Goal: Task Accomplishment & Management: Use online tool/utility

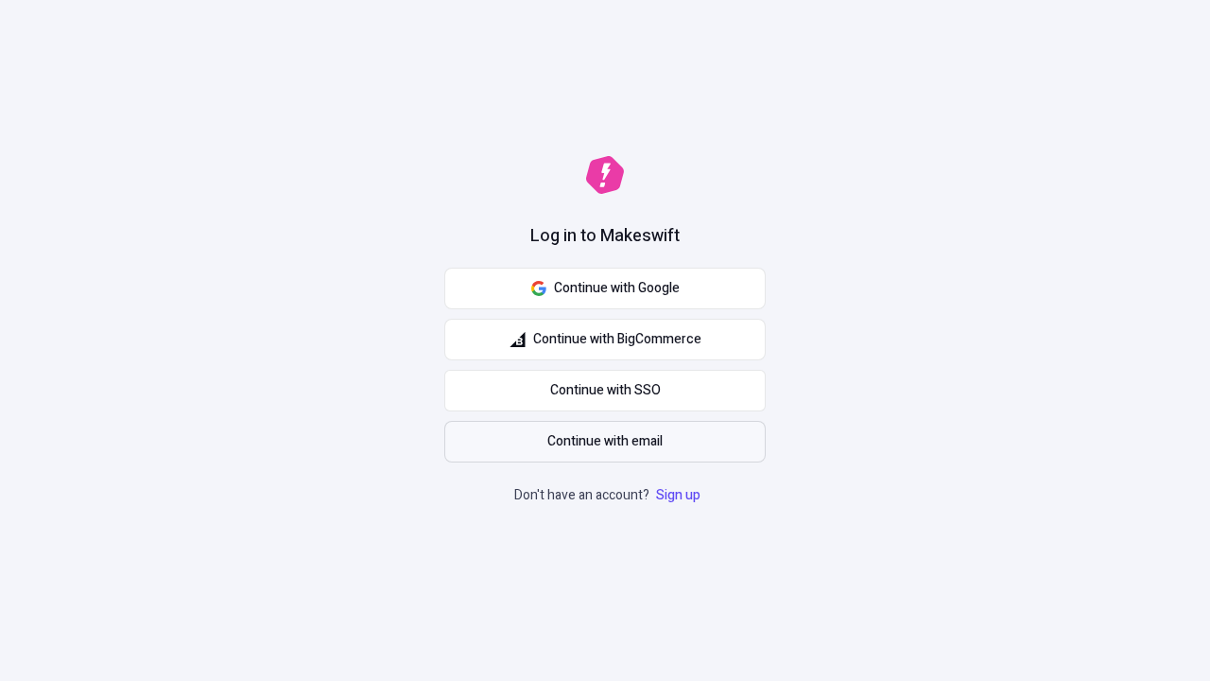
click at [605, 442] on span "Continue with email" at bounding box center [604, 441] width 115 height 21
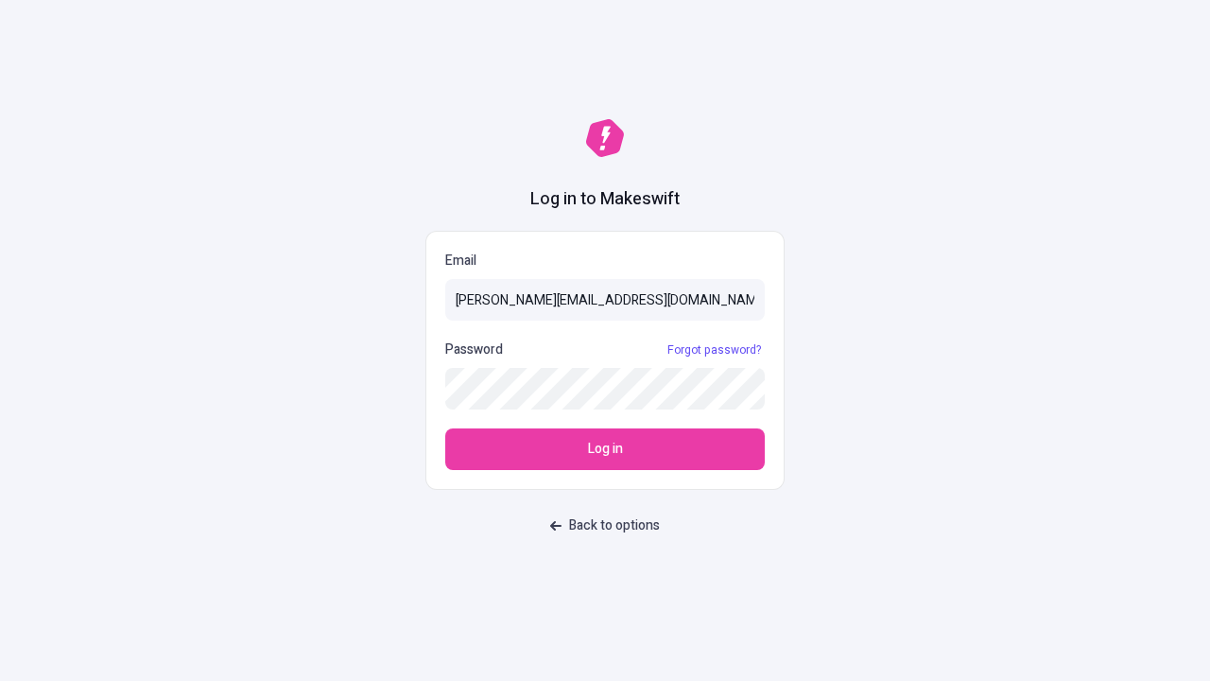
type input "sasha+test-ui@makeswift.com"
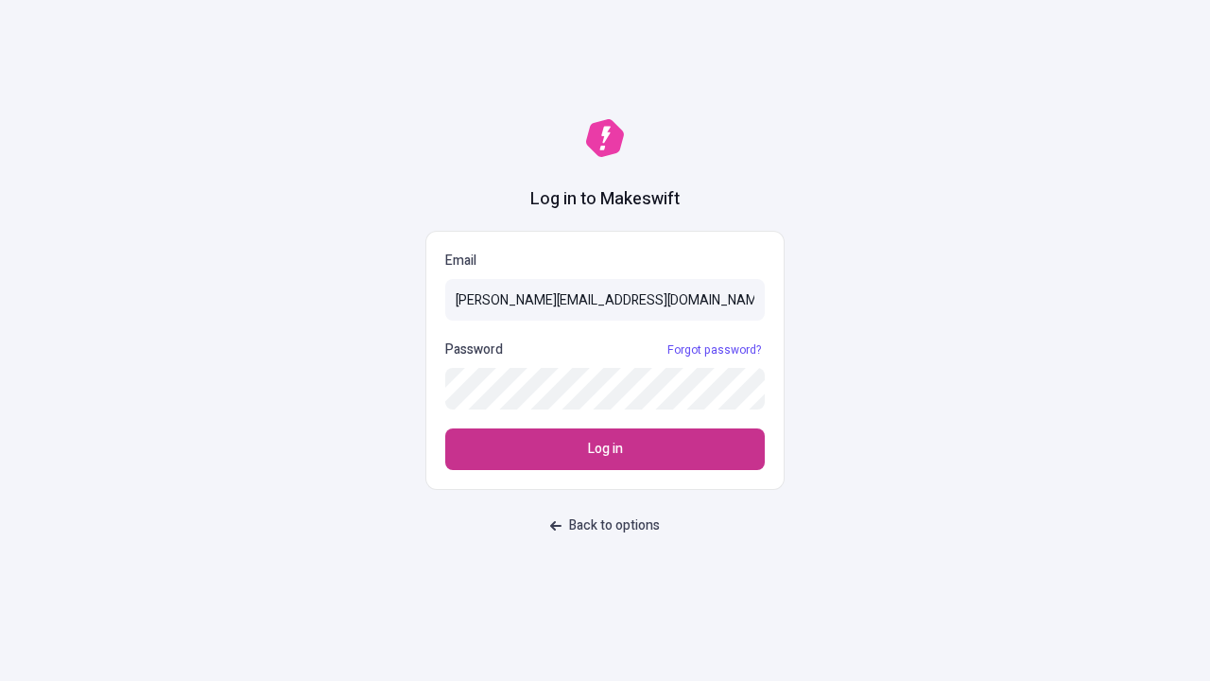
click at [605, 449] on span "Log in" at bounding box center [605, 449] width 35 height 21
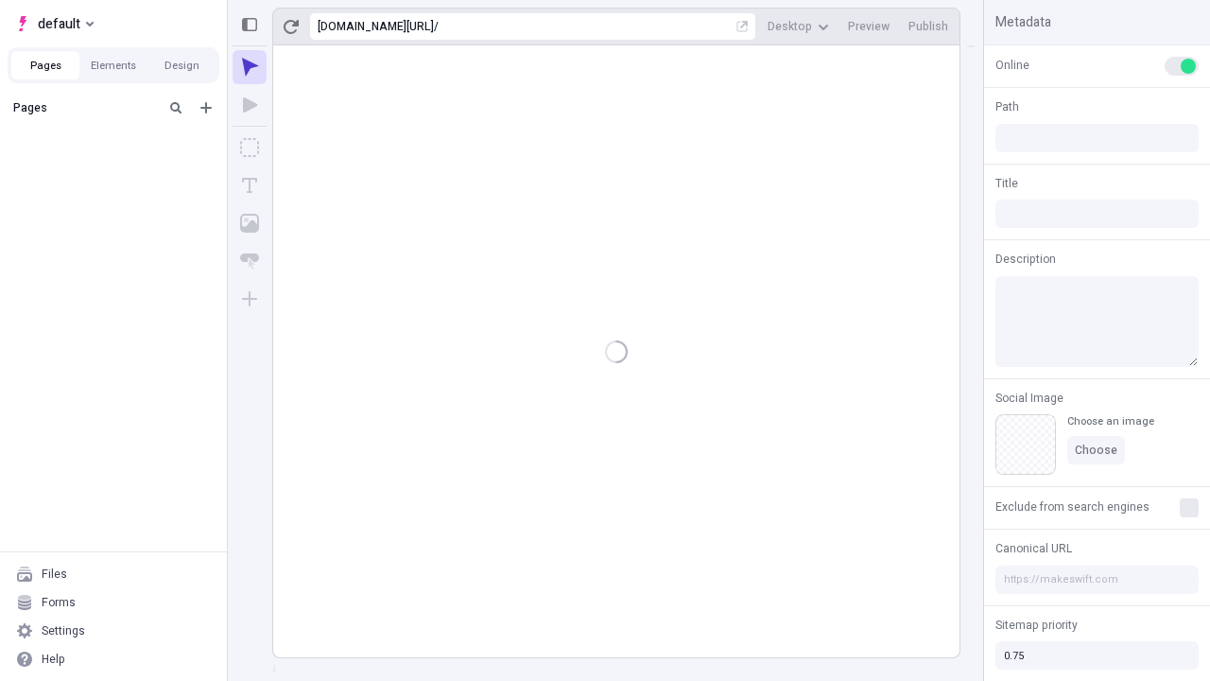
type input "/deep-link-tenuis"
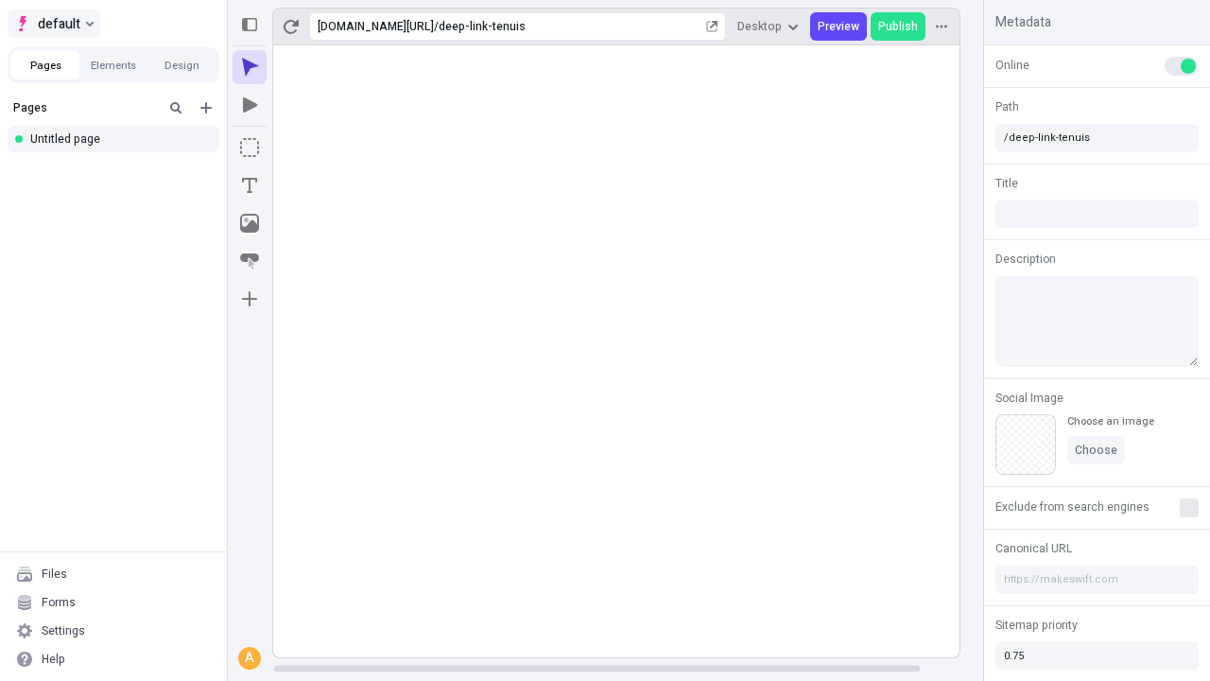
click at [53, 24] on span "default" at bounding box center [59, 23] width 43 height 23
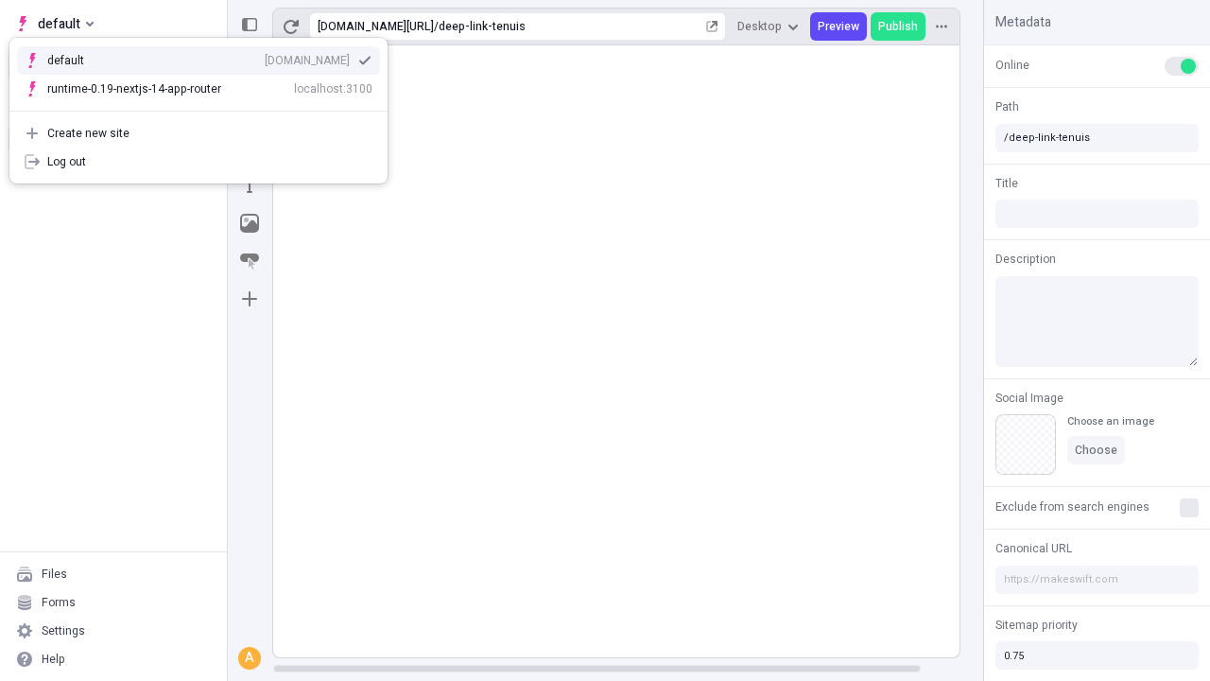
click at [265, 57] on div "[DOMAIN_NAME]" at bounding box center [307, 60] width 85 height 15
click at [206, 108] on icon "Add new" at bounding box center [205, 107] width 11 height 11
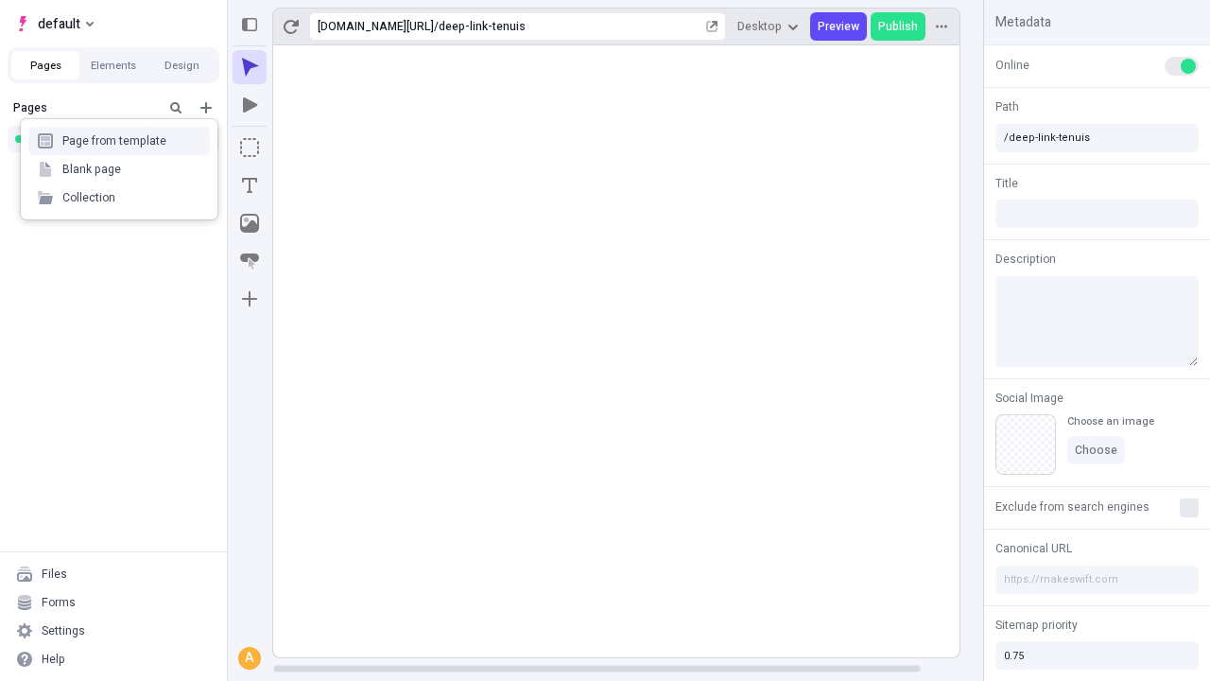
click at [119, 169] on div "Blank page" at bounding box center [119, 169] width 182 height 28
type input "/deep-link-clarus"
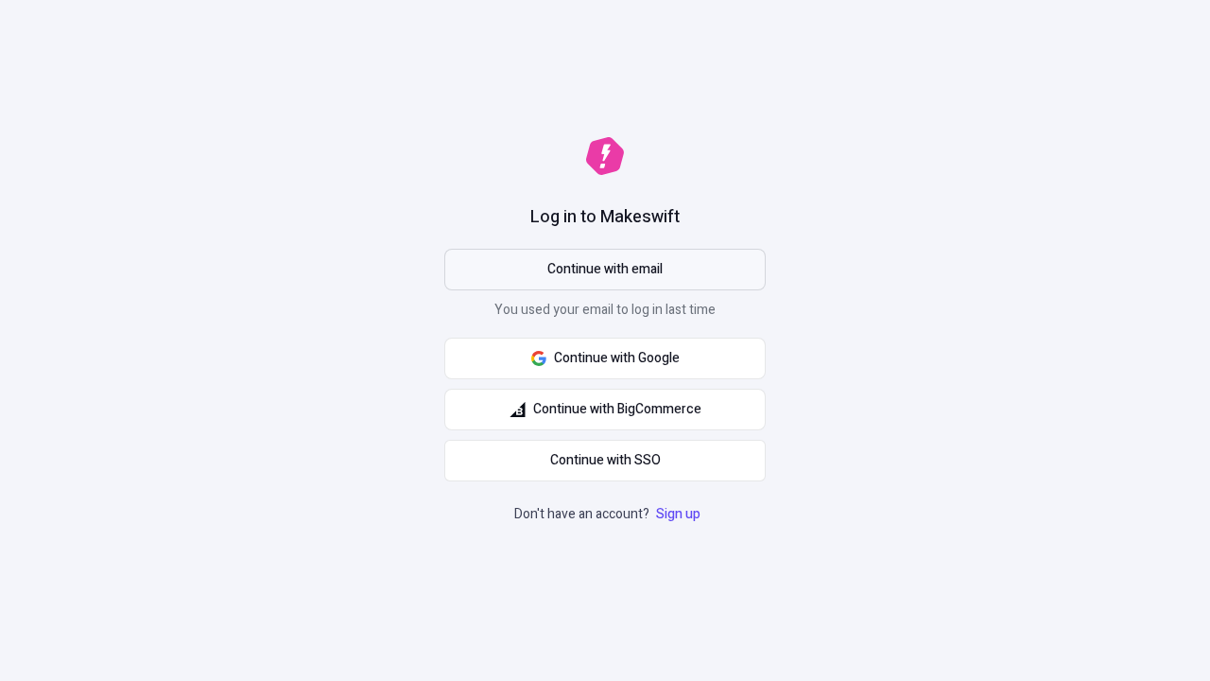
click at [605, 269] on span "Continue with email" at bounding box center [604, 269] width 115 height 21
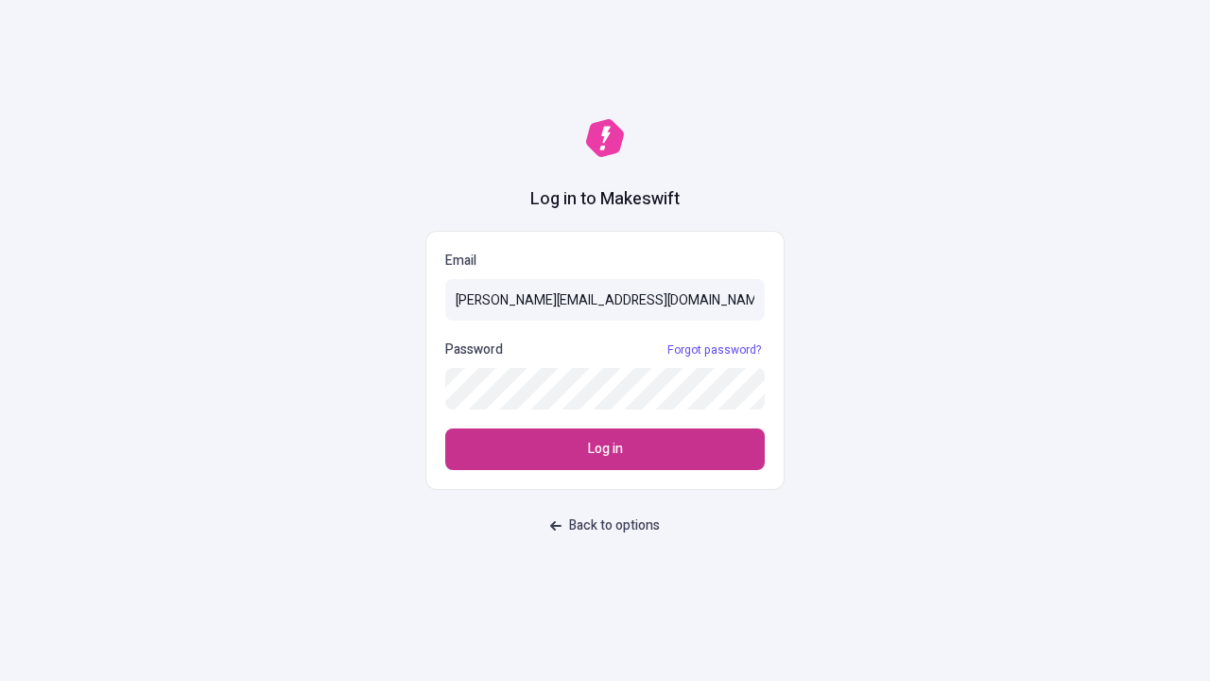
click at [605, 449] on span "Log in" at bounding box center [605, 449] width 35 height 21
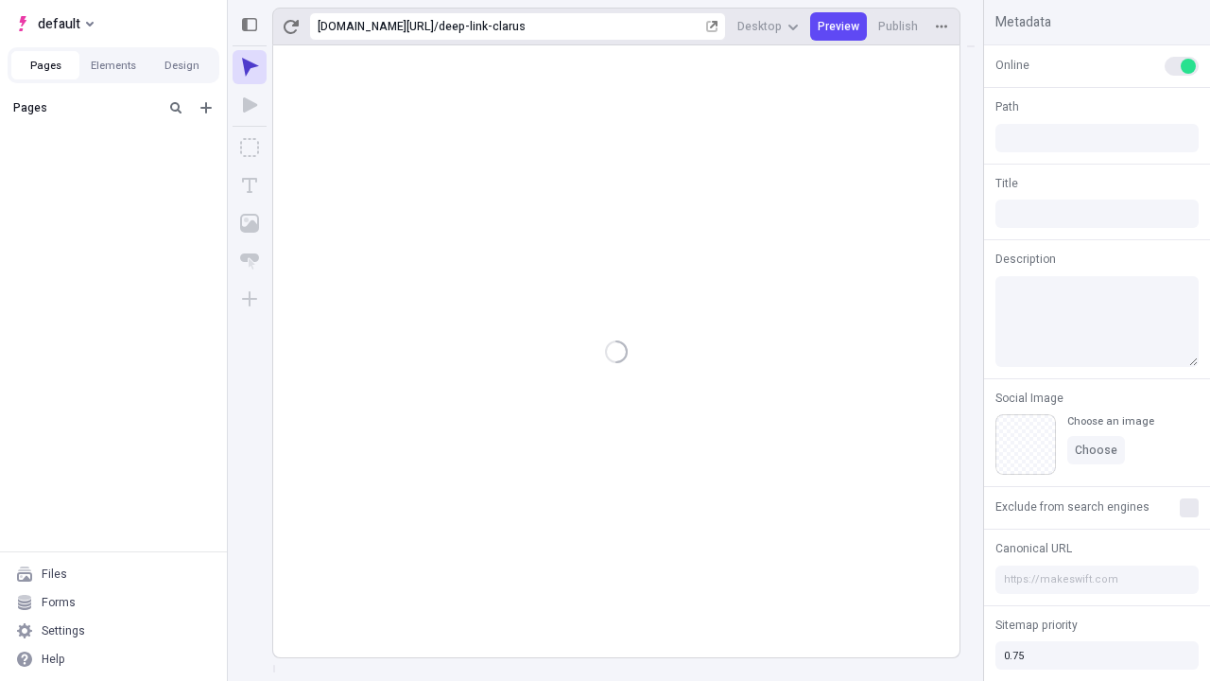
type input "/deep-link-clarus"
